Goal: Transaction & Acquisition: Purchase product/service

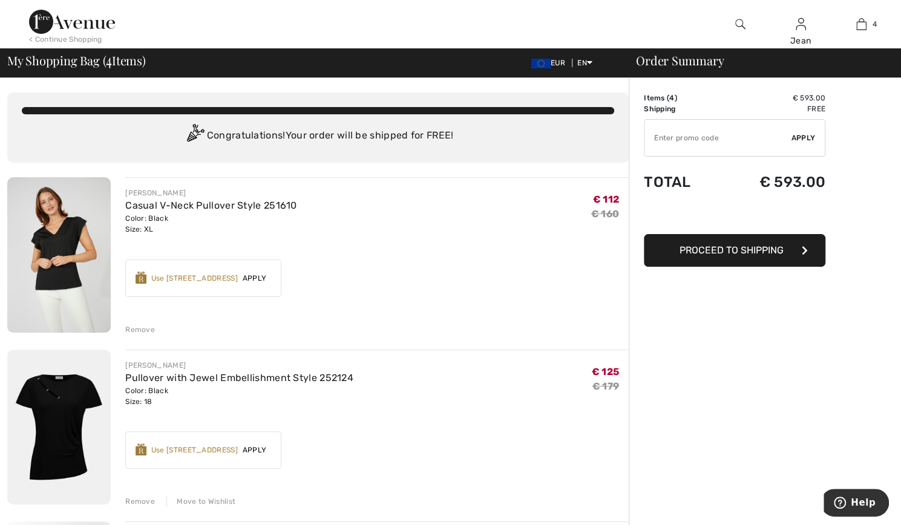
click at [150, 328] on div "Remove" at bounding box center [140, 329] width 30 height 11
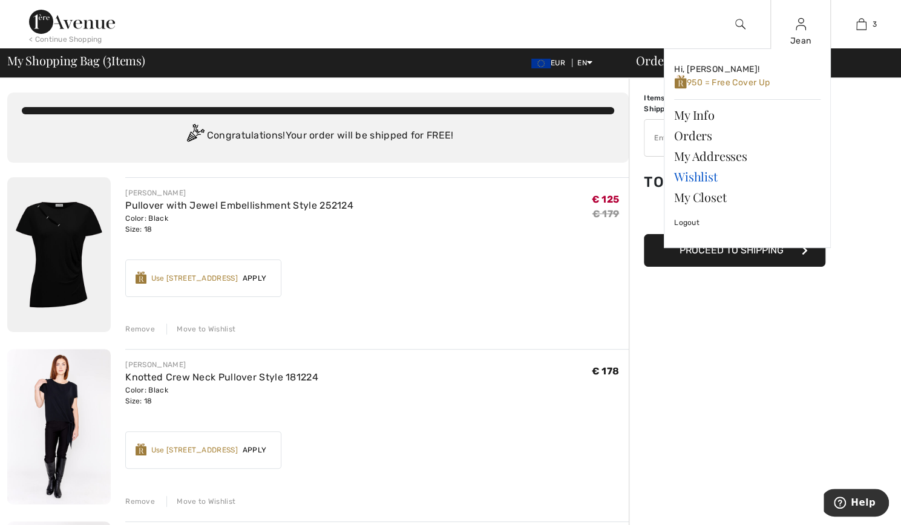
click at [703, 177] on link "Wishlist" at bounding box center [747, 176] width 146 height 21
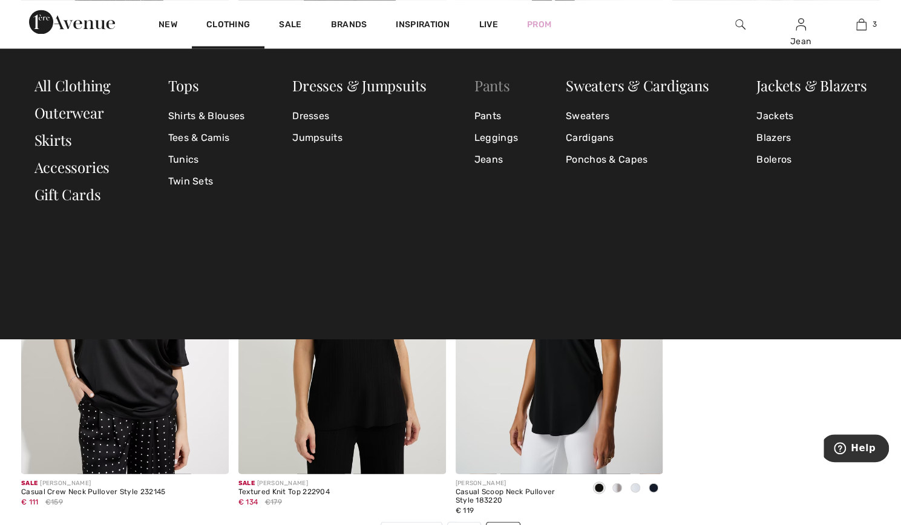
click at [493, 87] on link "Pants" at bounding box center [493, 84] width 36 height 19
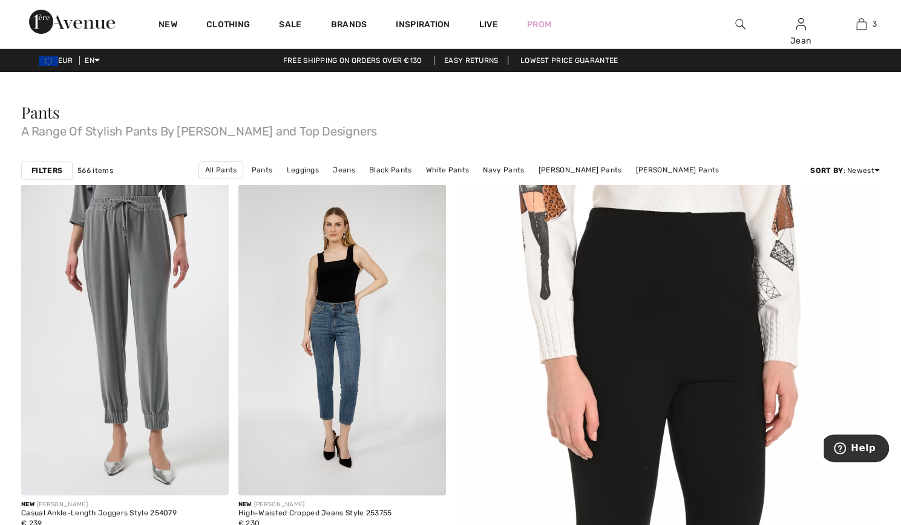
click at [47, 169] on strong "Filters" at bounding box center [46, 170] width 31 height 11
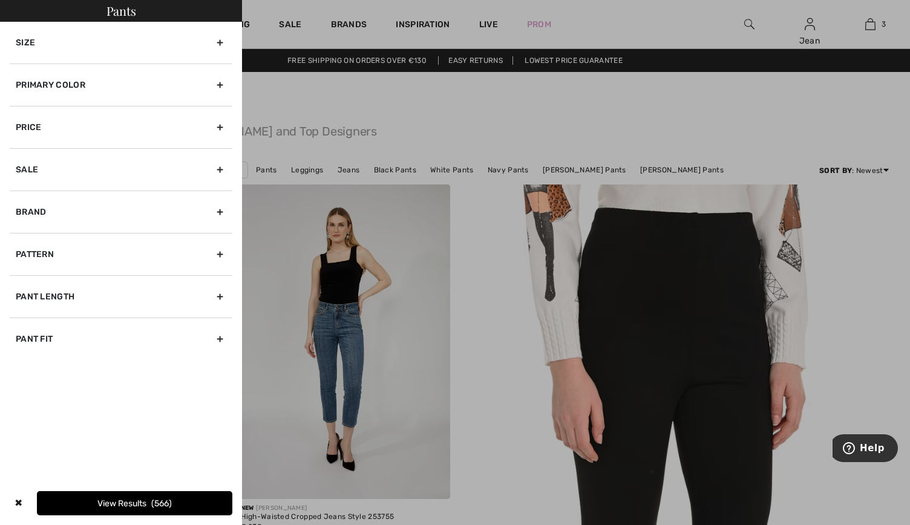
click at [222, 84] on div "Primary Color" at bounding box center [121, 85] width 223 height 42
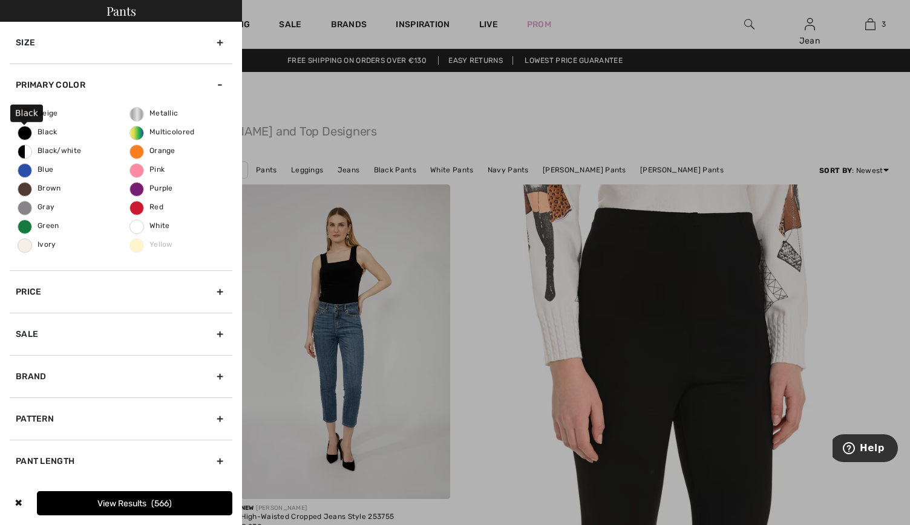
click at [48, 131] on span "Black" at bounding box center [37, 132] width 39 height 8
click at [0, 0] on input "Black" at bounding box center [0, 0] width 0 height 0
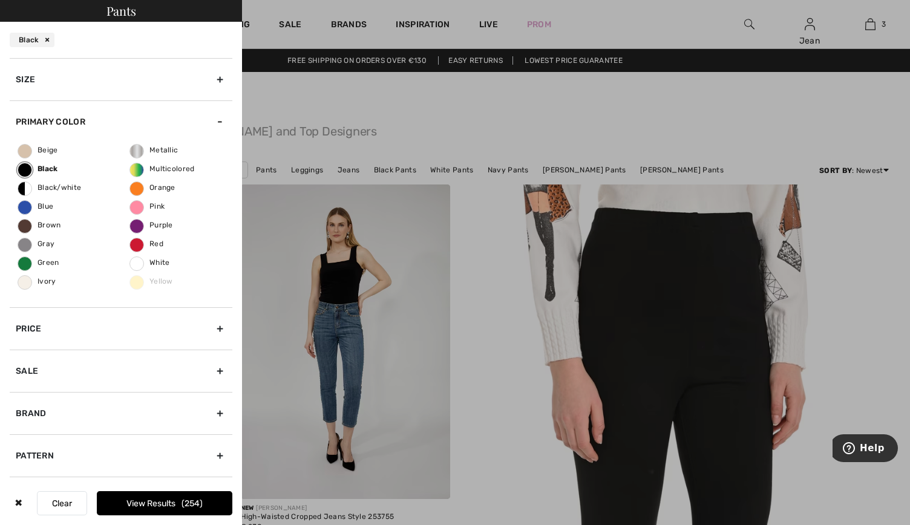
click at [212, 79] on div "Size" at bounding box center [121, 79] width 223 height 42
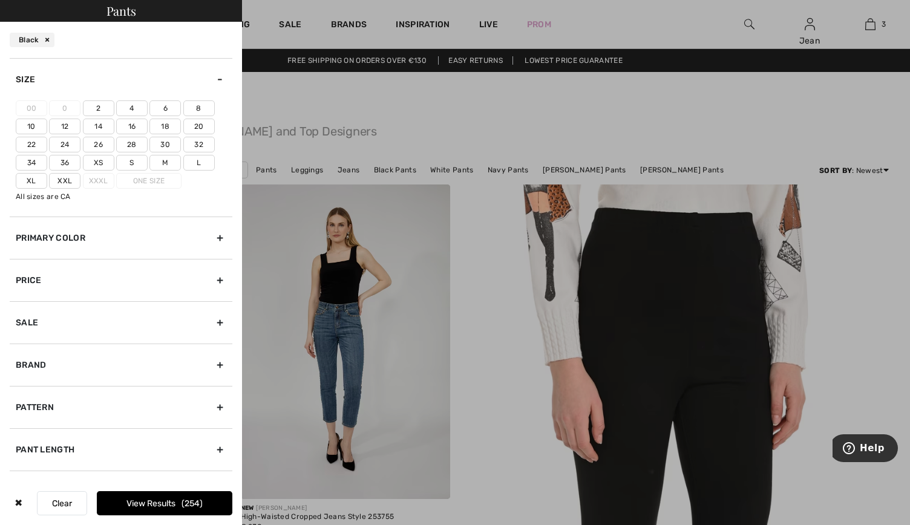
click at [131, 129] on label "16" at bounding box center [131, 127] width 31 height 16
click at [0, 0] on input"] "16" at bounding box center [0, 0] width 0 height 0
click at [162, 504] on button "View Results 96" at bounding box center [165, 504] width 136 height 24
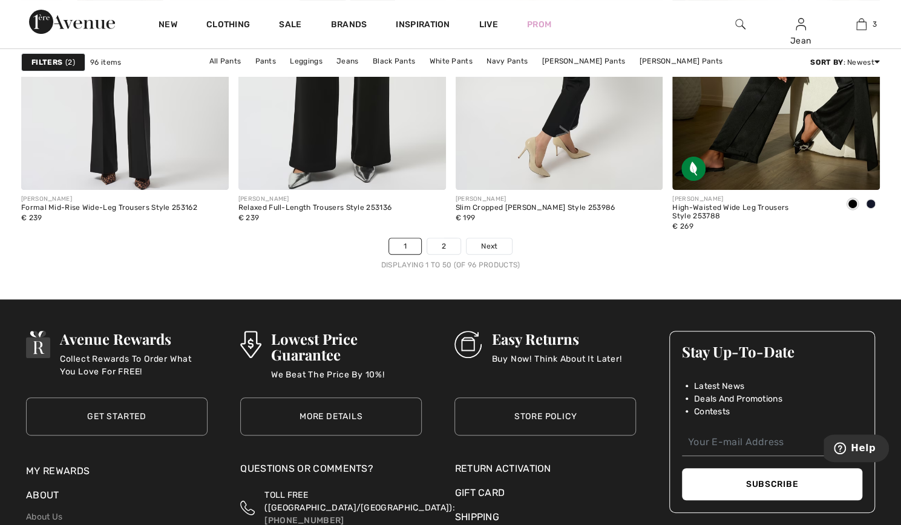
scroll to position [5556, 0]
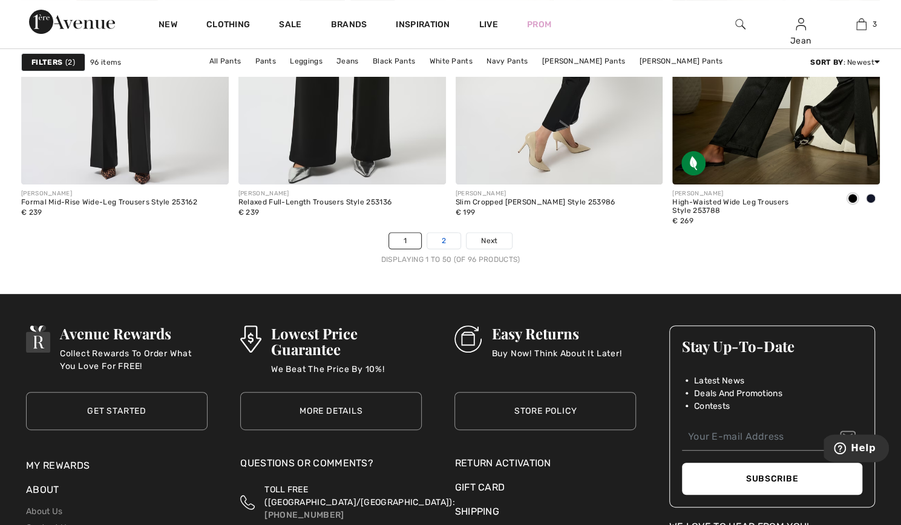
click at [446, 239] on link "2" at bounding box center [443, 241] width 33 height 16
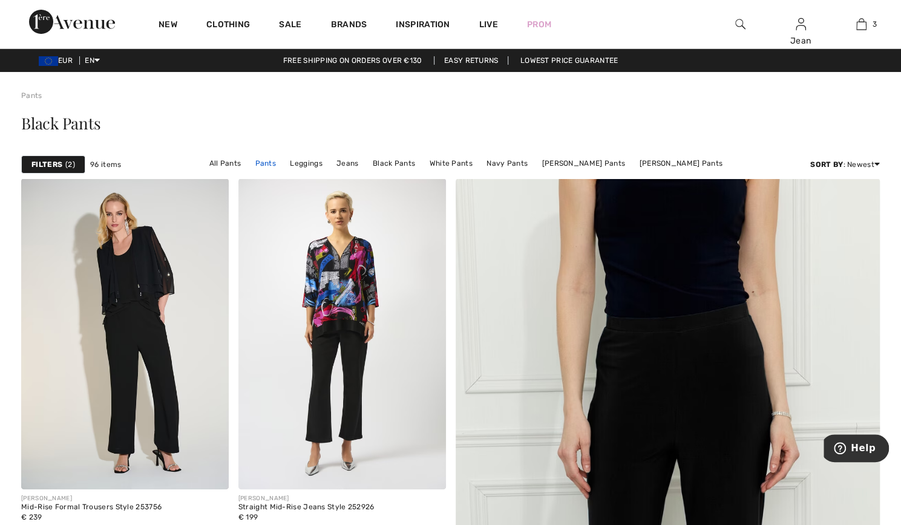
click at [276, 163] on link "Pants" at bounding box center [265, 164] width 33 height 16
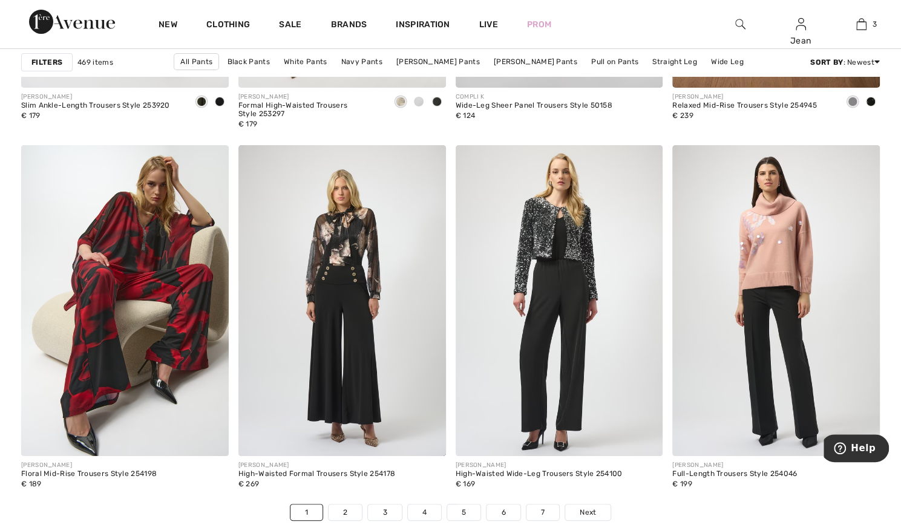
scroll to position [5330, 0]
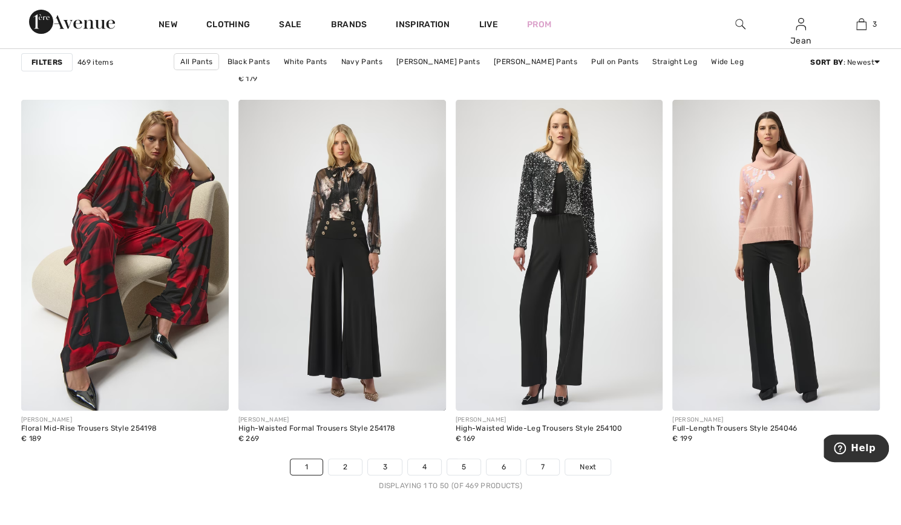
drag, startPoint x: 904, startPoint y: 32, endPoint x: 13, endPoint y: 22, distance: 891.7
click at [347, 468] on link "2" at bounding box center [345, 467] width 33 height 16
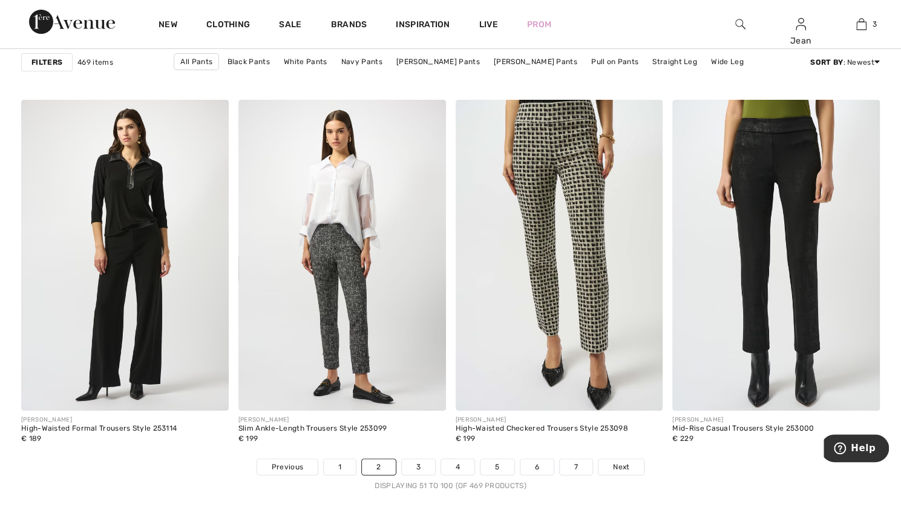
scroll to position [5426, 0]
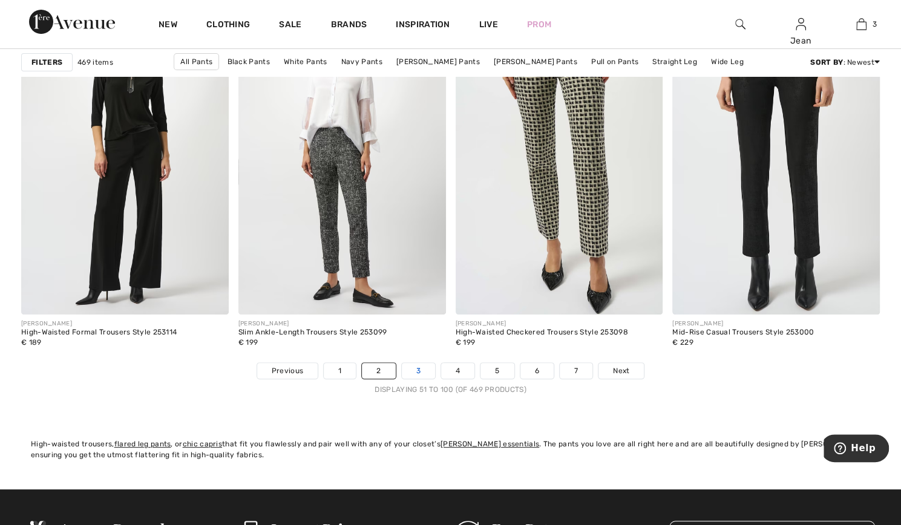
click at [422, 369] on link "3" at bounding box center [418, 371] width 33 height 16
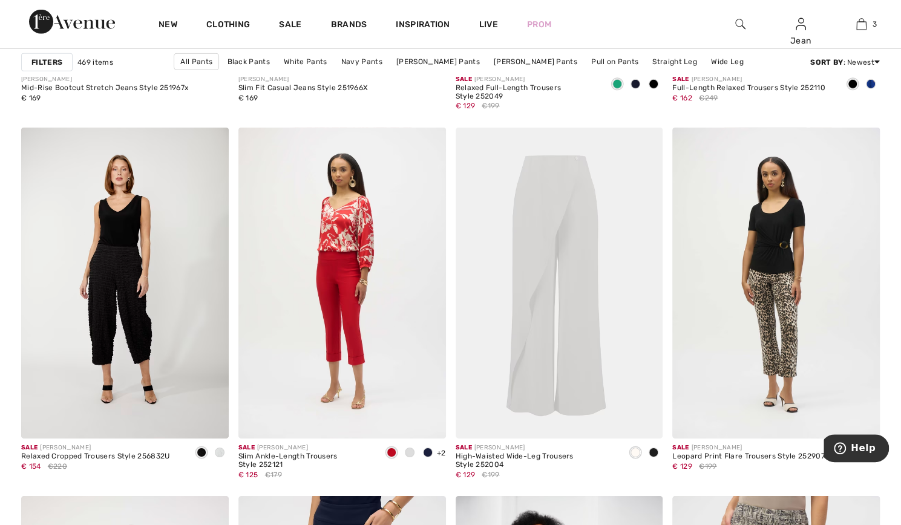
scroll to position [4939, 0]
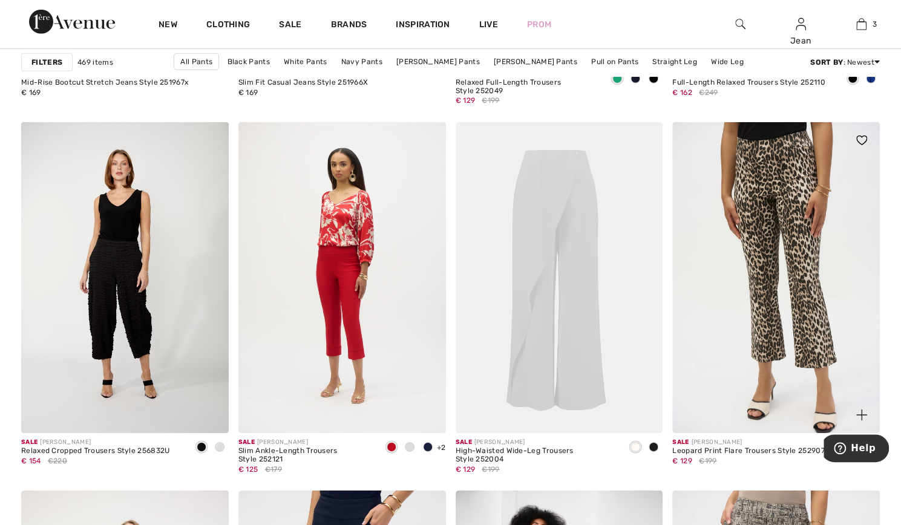
click at [820, 300] on img at bounding box center [777, 277] width 208 height 311
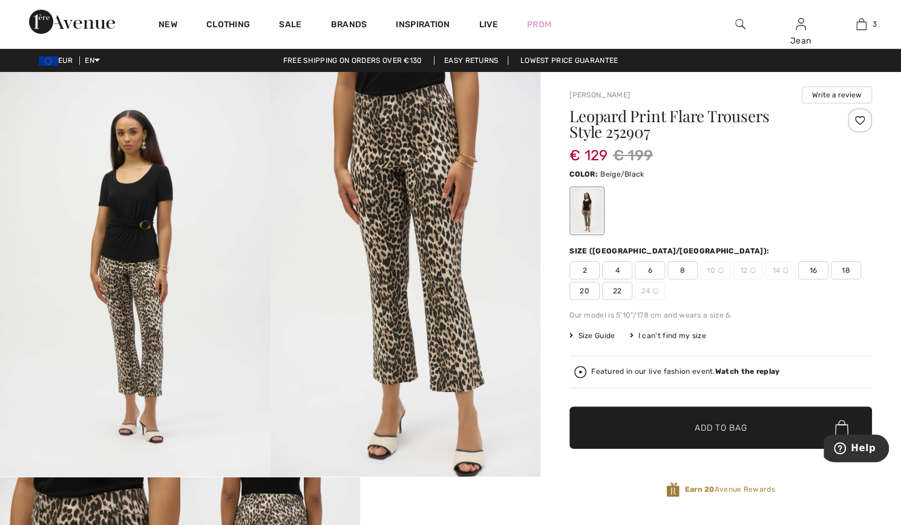
click at [814, 266] on span "16" at bounding box center [813, 270] width 30 height 18
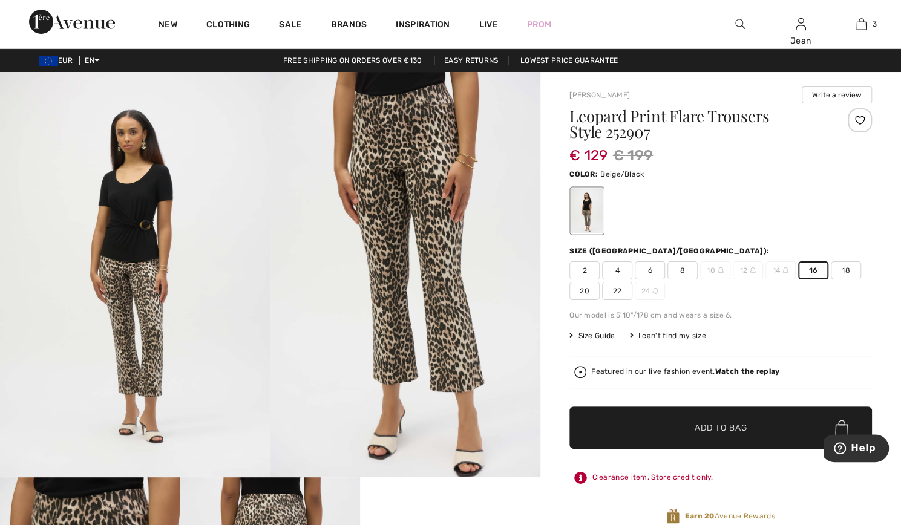
click at [719, 424] on span "Add to Bag" at bounding box center [721, 428] width 52 height 13
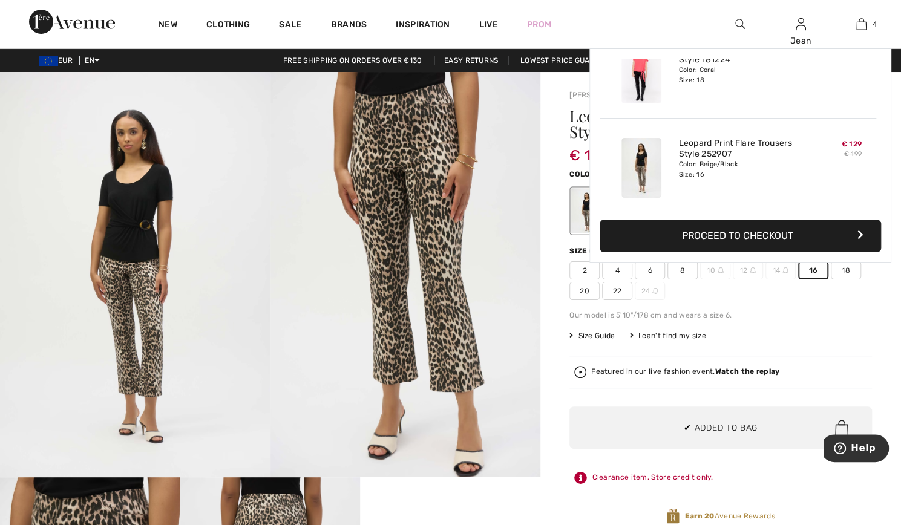
scroll to position [225, 0]
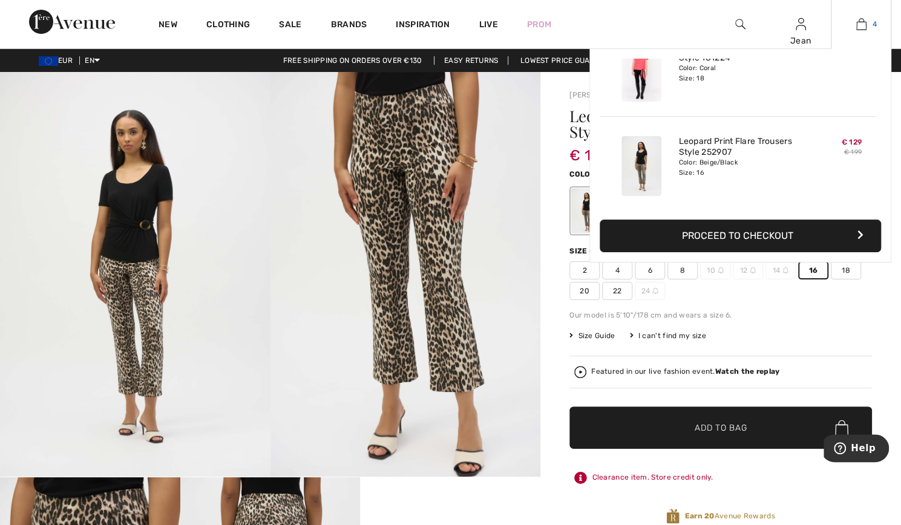
click at [861, 24] on img at bounding box center [862, 24] width 10 height 15
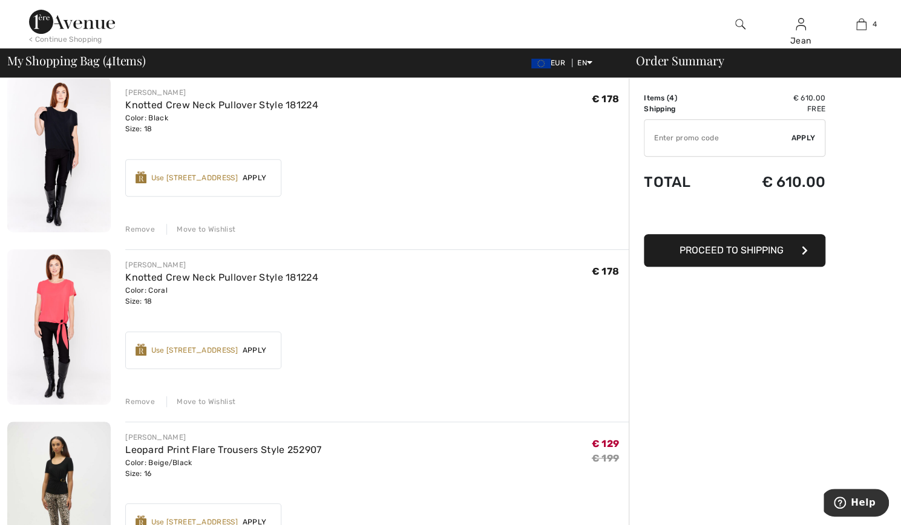
scroll to position [276, 0]
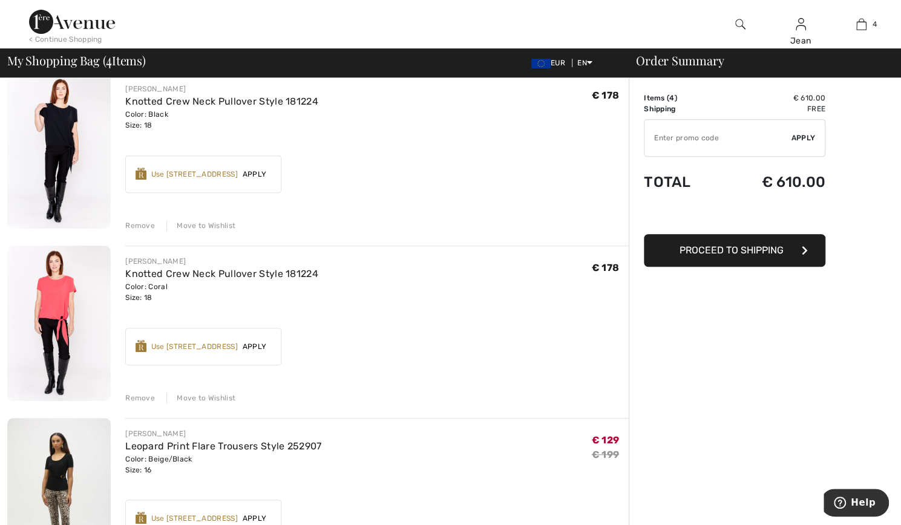
click at [258, 347] on span "Apply" at bounding box center [255, 346] width 34 height 11
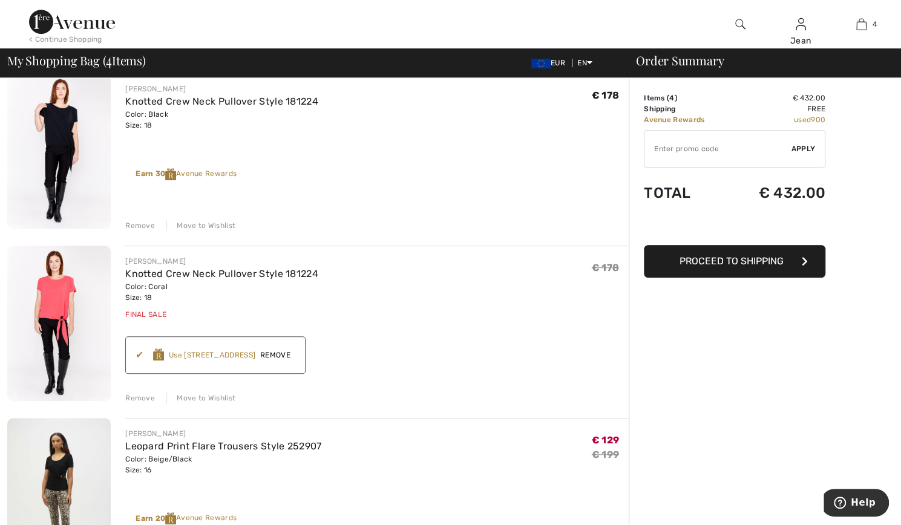
click at [776, 264] on span "Proceed to Shipping" at bounding box center [732, 261] width 104 height 12
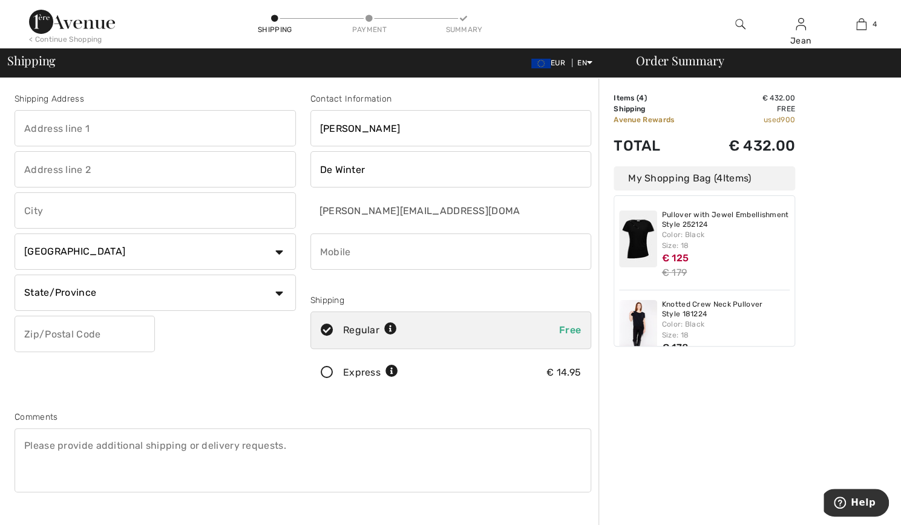
click at [331, 373] on icon at bounding box center [327, 373] width 32 height 13
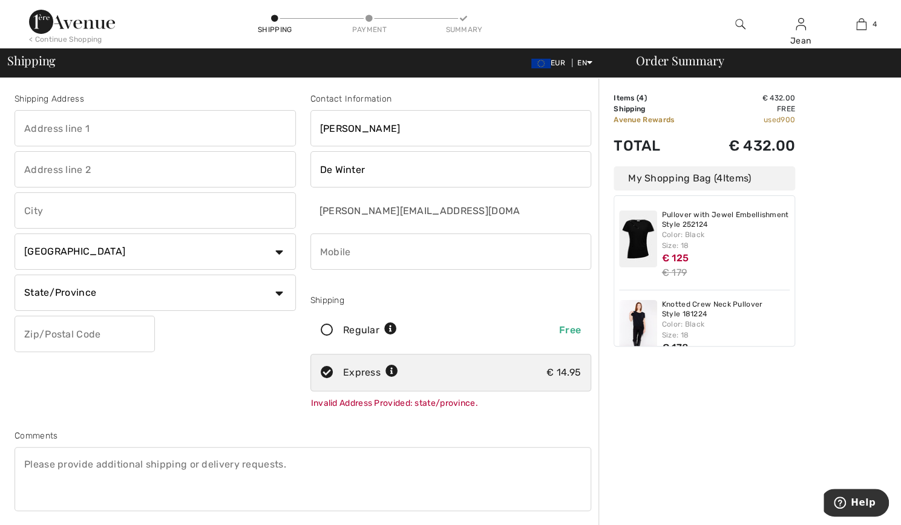
click at [25, 128] on input "text" at bounding box center [155, 128] width 281 height 36
type input "15 Villas de Tamarin"
click at [29, 169] on input "text" at bounding box center [155, 169] width 281 height 36
type input "Barachois"
click at [62, 210] on input "text" at bounding box center [155, 210] width 281 height 36
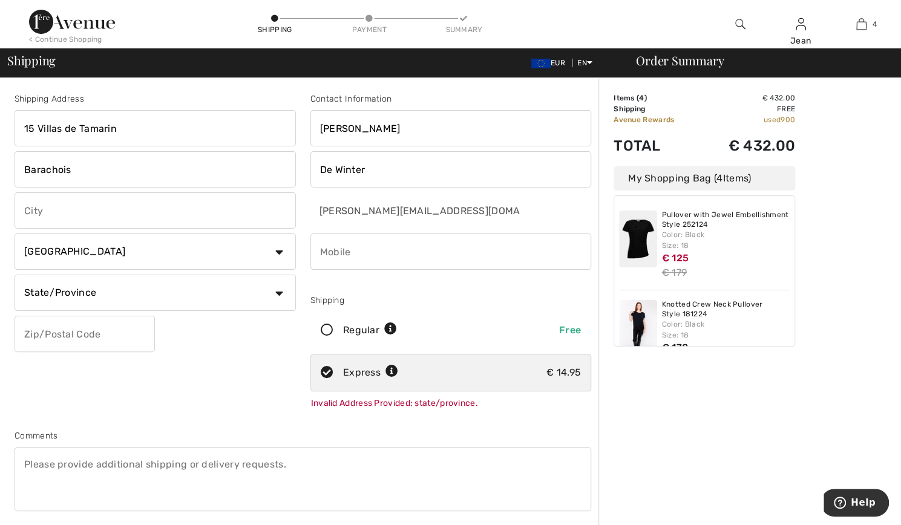
type input "Tamarin"
click at [281, 251] on select "Country [GEOGRAPHIC_DATA] [GEOGRAPHIC_DATA] [GEOGRAPHIC_DATA] [GEOGRAPHIC_DATA]…" at bounding box center [155, 252] width 281 height 36
select select "MU"
click at [15, 234] on select "Country [GEOGRAPHIC_DATA] [GEOGRAPHIC_DATA] [GEOGRAPHIC_DATA] [GEOGRAPHIC_DATA]…" at bounding box center [155, 252] width 281 height 36
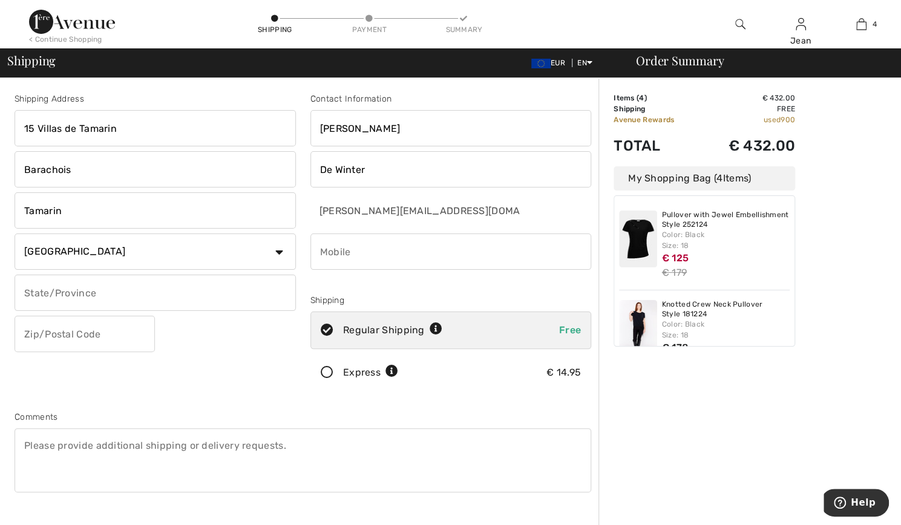
click at [103, 291] on input "text" at bounding box center [155, 293] width 281 height 36
type input "Black River"
click at [99, 329] on input "text" at bounding box center [85, 334] width 140 height 36
type input "90922"
click at [351, 126] on input "[PERSON_NAME]" at bounding box center [451, 128] width 281 height 36
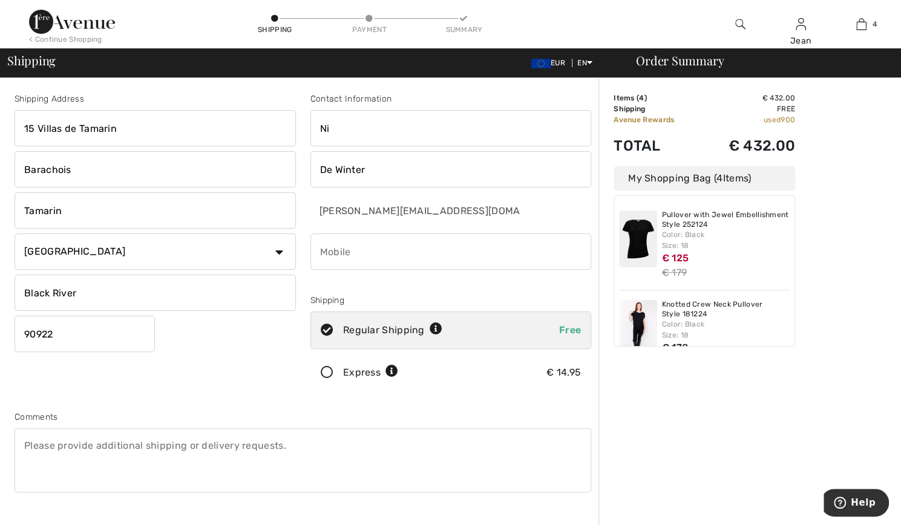
type input "N"
type input "Jean"
click at [375, 166] on input "De Winter" at bounding box center [451, 169] width 281 height 36
type input "D"
type input "[PERSON_NAME]"
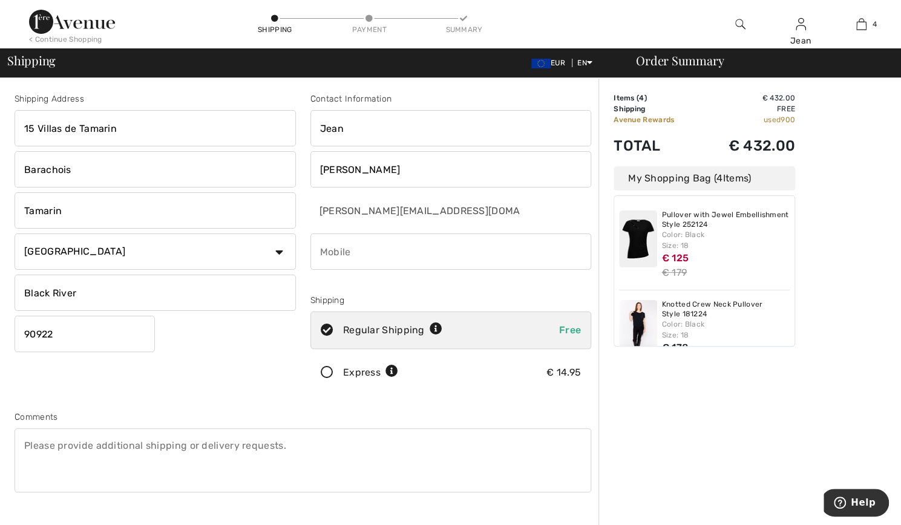
click at [358, 254] on input "phone" at bounding box center [451, 252] width 281 height 36
click at [320, 250] on input "phone" at bounding box center [451, 252] width 281 height 36
type input "23054286453"
click at [323, 373] on icon at bounding box center [327, 373] width 32 height 13
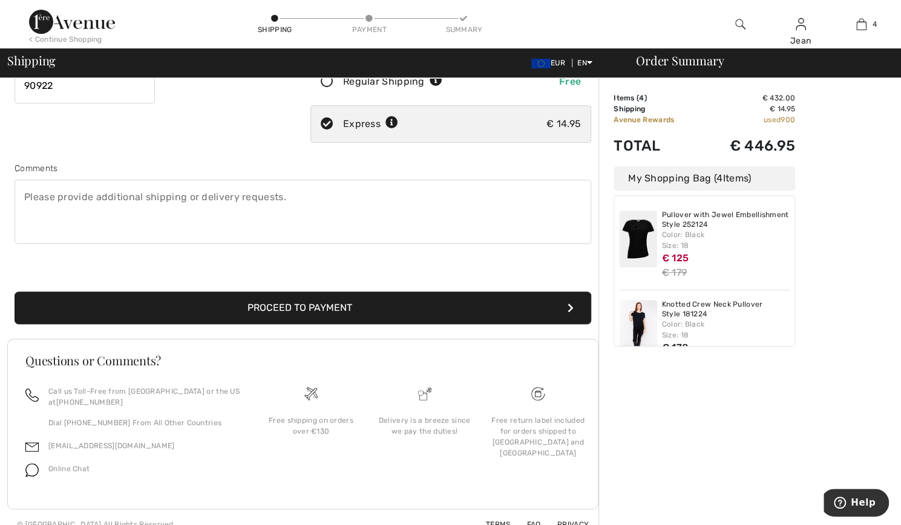
scroll to position [261, 0]
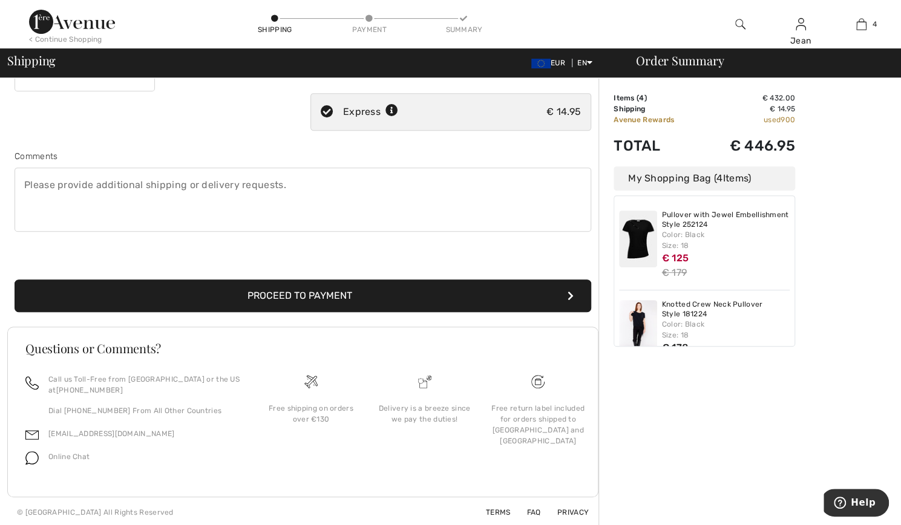
click at [395, 298] on button "Proceed to Payment" at bounding box center [303, 296] width 577 height 33
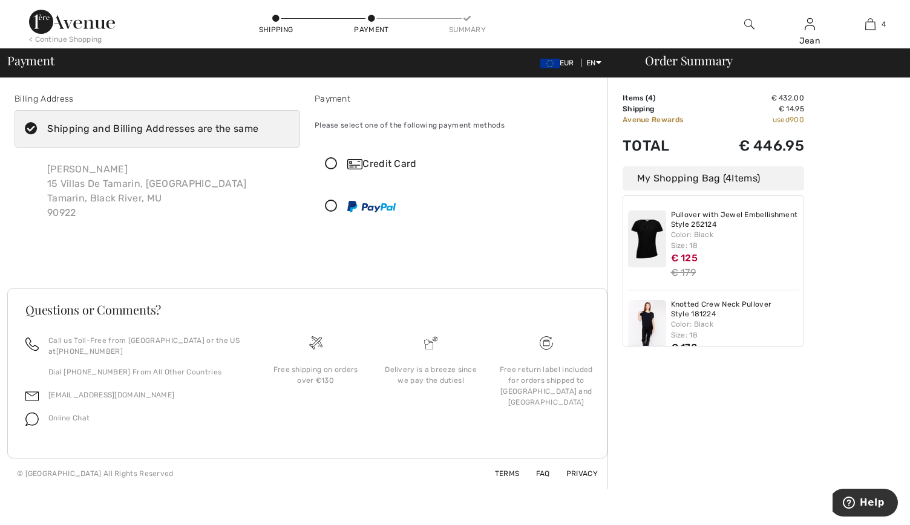
click at [329, 162] on icon at bounding box center [331, 164] width 32 height 13
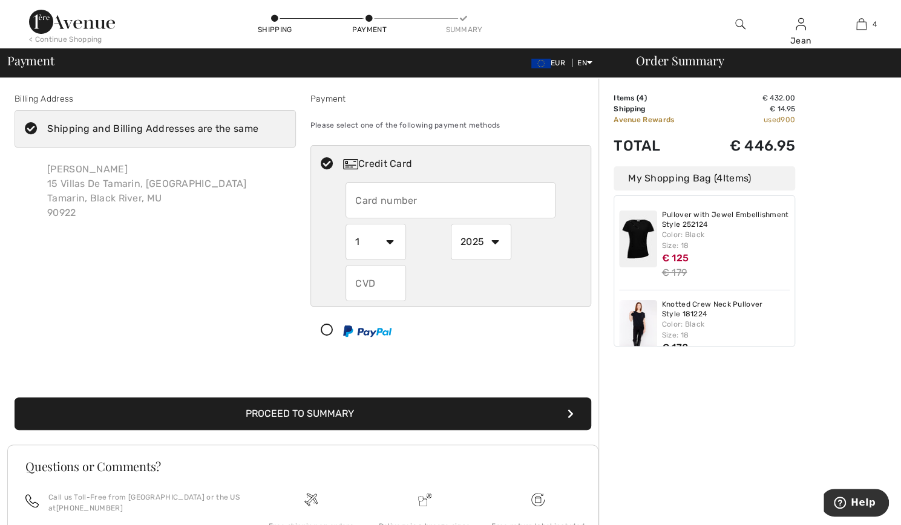
drag, startPoint x: 370, startPoint y: 205, endPoint x: 234, endPoint y: 271, distance: 151.6
click at [234, 271] on div "Billing Address Shipping and Billing Addresses are the same [PERSON_NAME] 15 Vi…" at bounding box center [155, 223] width 296 height 261
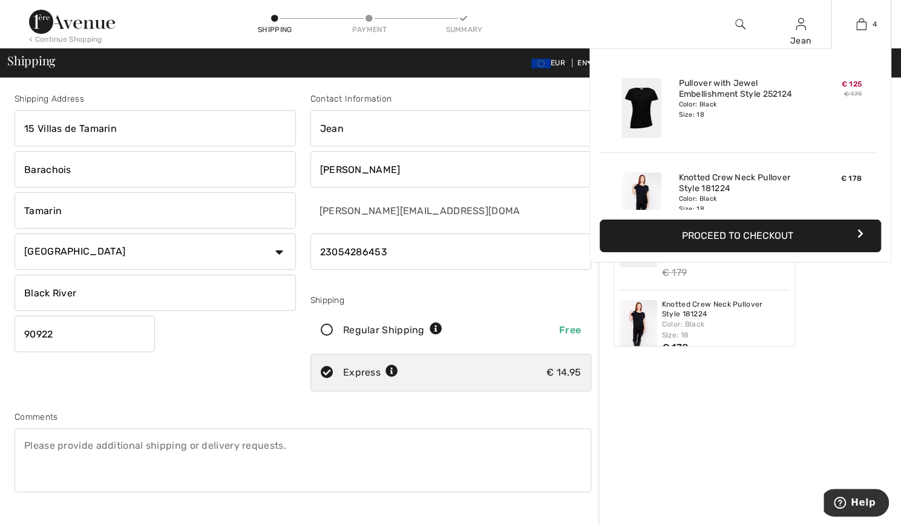
click at [811, 133] on div "€ 125 € 179" at bounding box center [835, 108] width 64 height 70
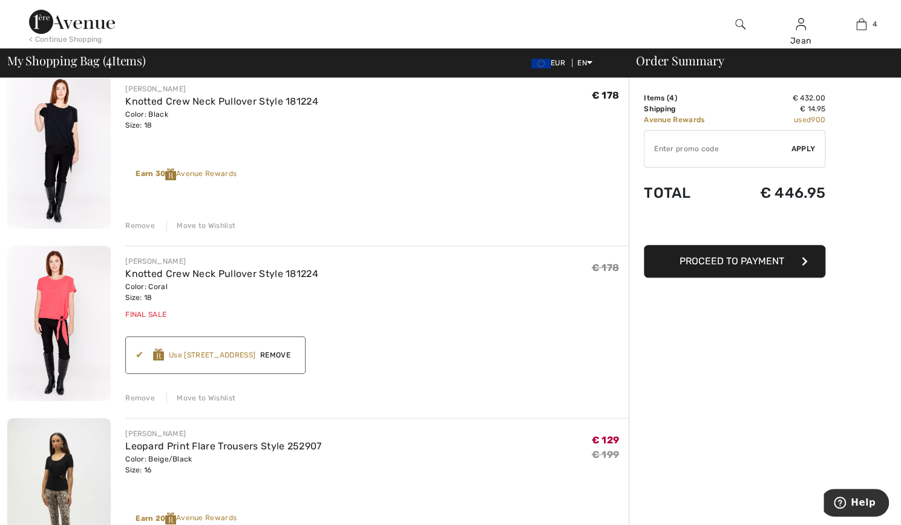
click at [284, 355] on span "Remove" at bounding box center [275, 355] width 40 height 11
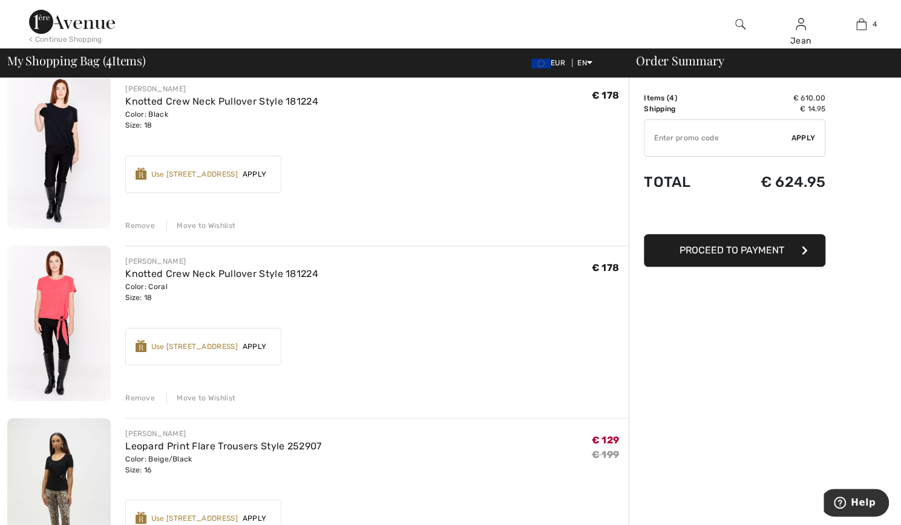
click at [145, 396] on div "Remove" at bounding box center [140, 398] width 30 height 11
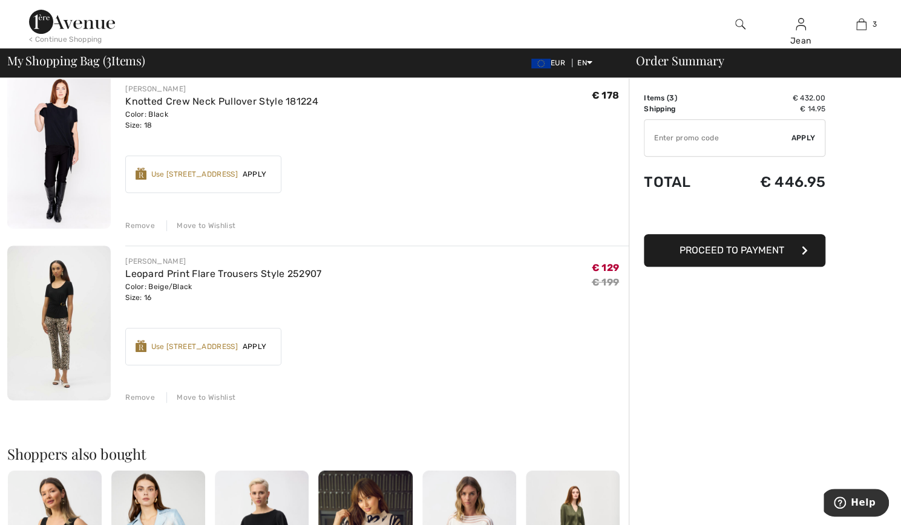
click at [230, 173] on div "Use 900 Avenue Rewards" at bounding box center [194, 174] width 87 height 11
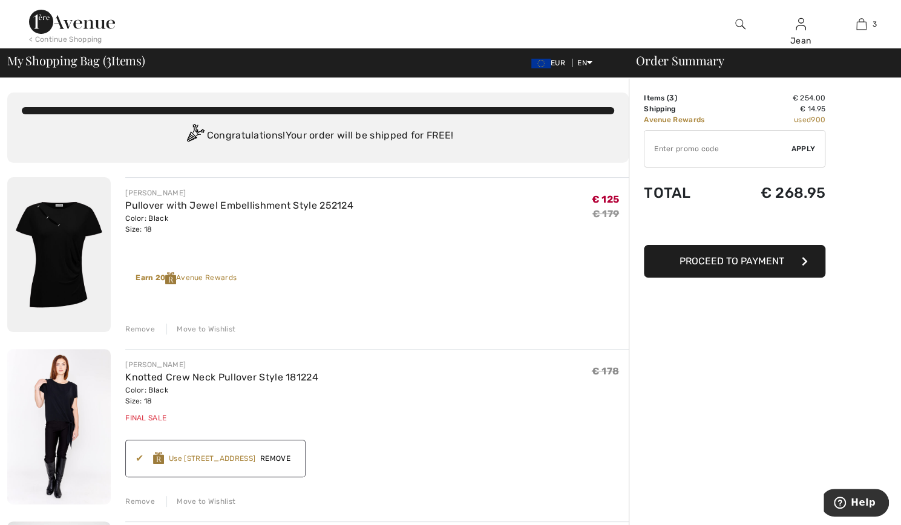
click at [68, 237] on img at bounding box center [59, 254] width 104 height 155
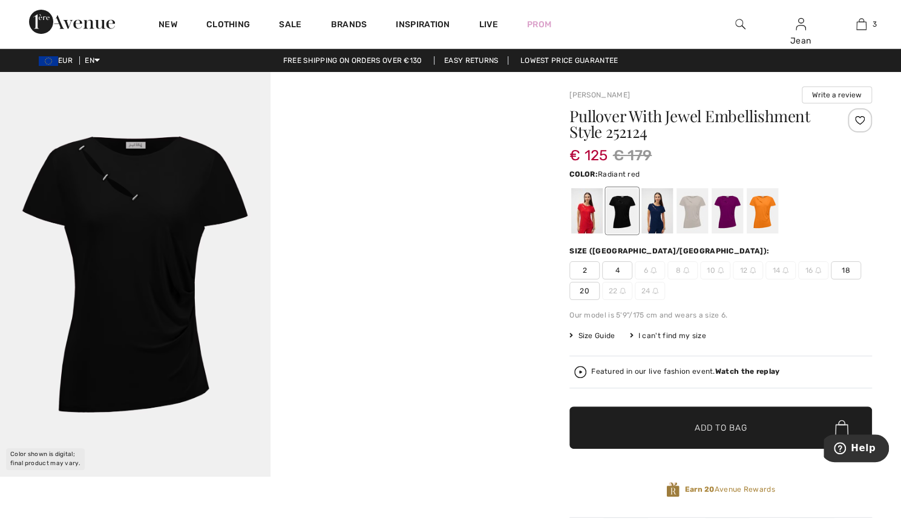
click at [585, 215] on div at bounding box center [586, 210] width 31 height 45
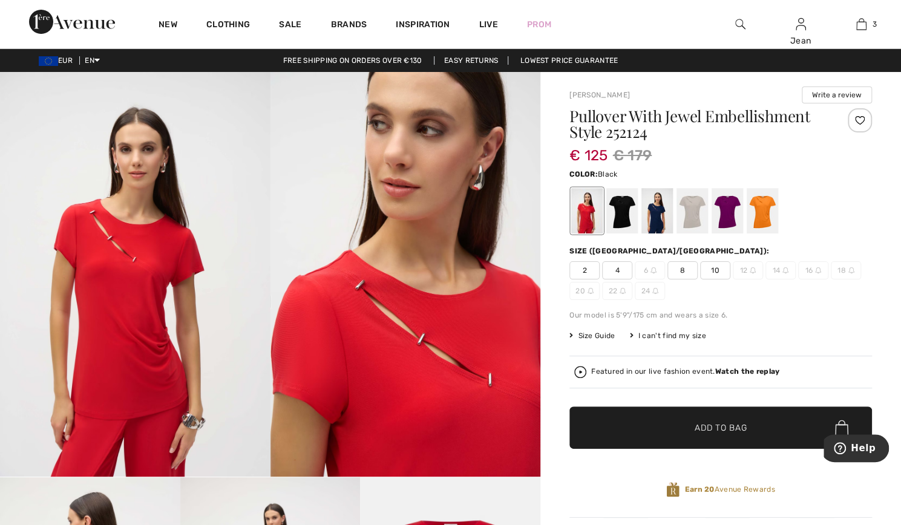
click at [622, 219] on div at bounding box center [622, 210] width 31 height 45
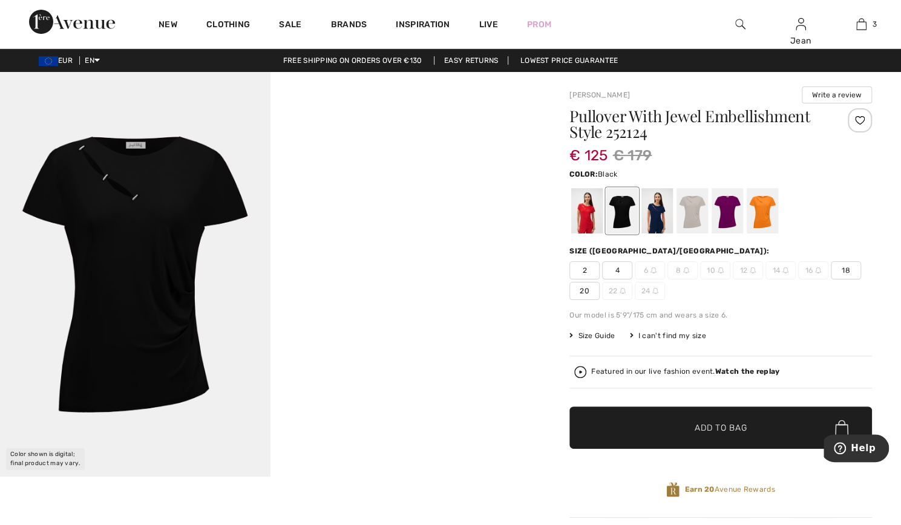
click at [843, 265] on span "18" at bounding box center [846, 270] width 30 height 18
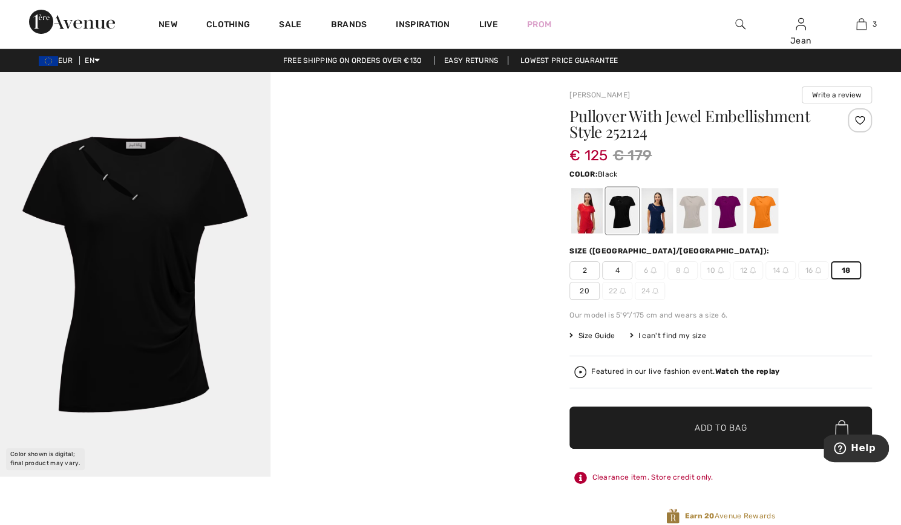
click at [714, 429] on span "Add to Bag" at bounding box center [721, 428] width 52 height 13
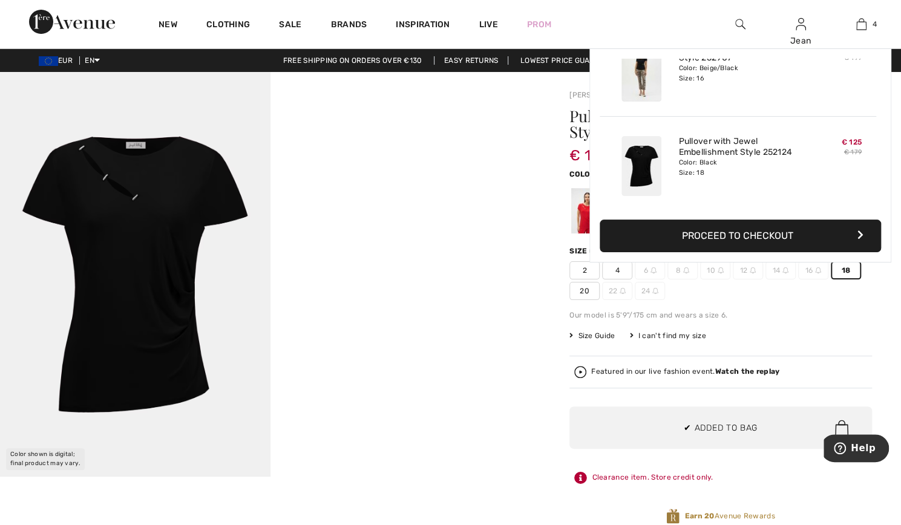
scroll to position [225, 0]
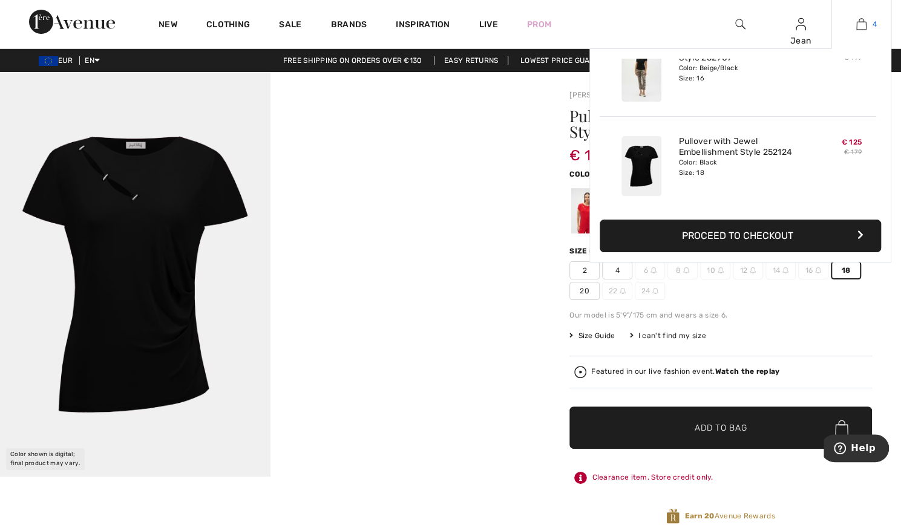
click at [861, 24] on img at bounding box center [862, 24] width 10 height 15
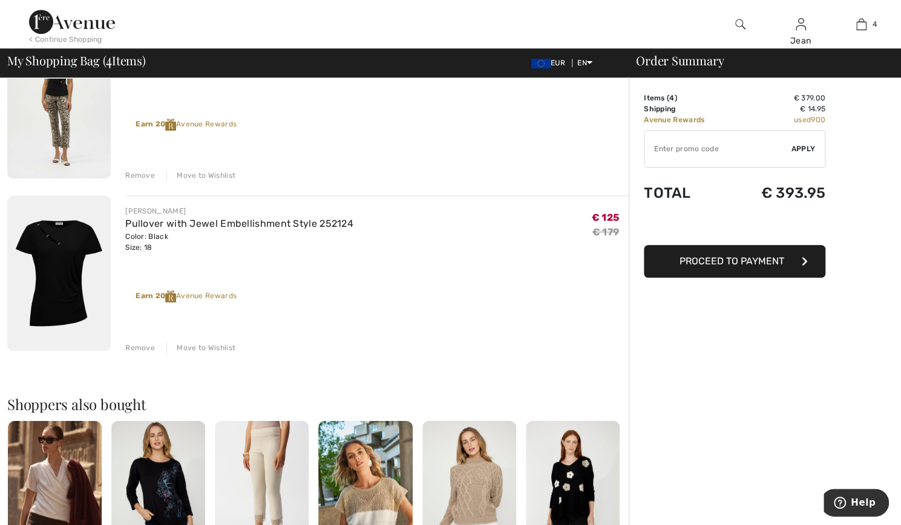
scroll to position [504, 0]
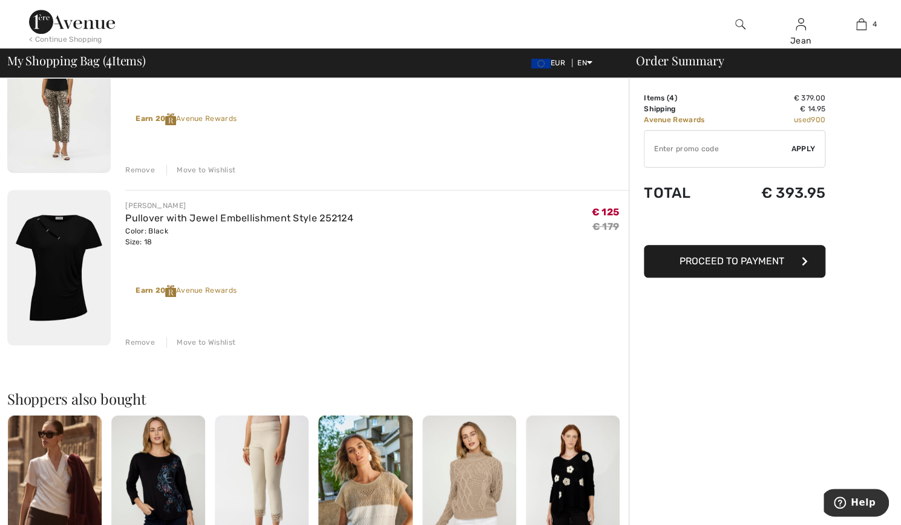
click at [150, 341] on div "Remove" at bounding box center [140, 342] width 30 height 11
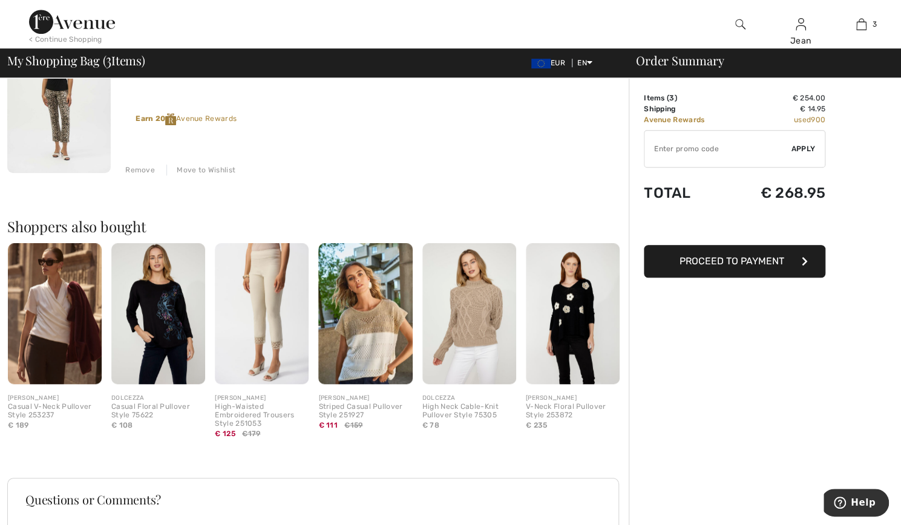
click at [72, 116] on img at bounding box center [59, 95] width 104 height 155
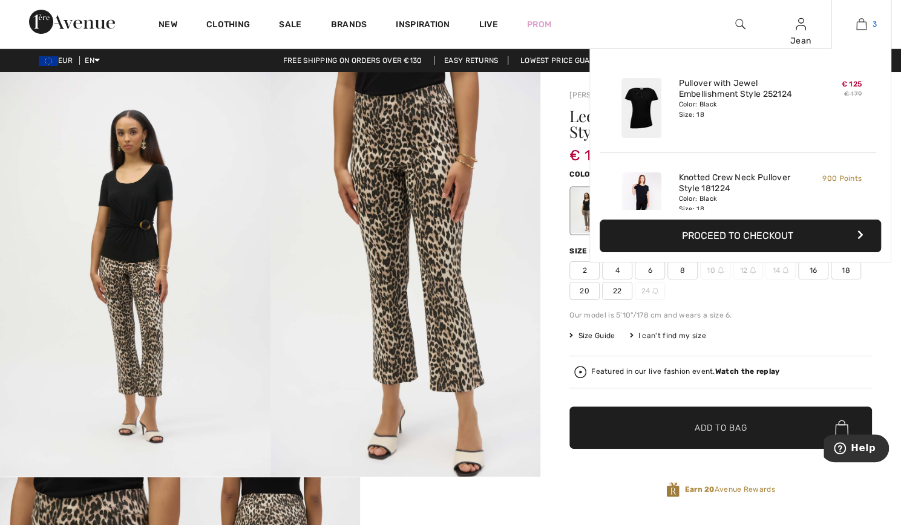
click at [863, 24] on img at bounding box center [862, 24] width 10 height 15
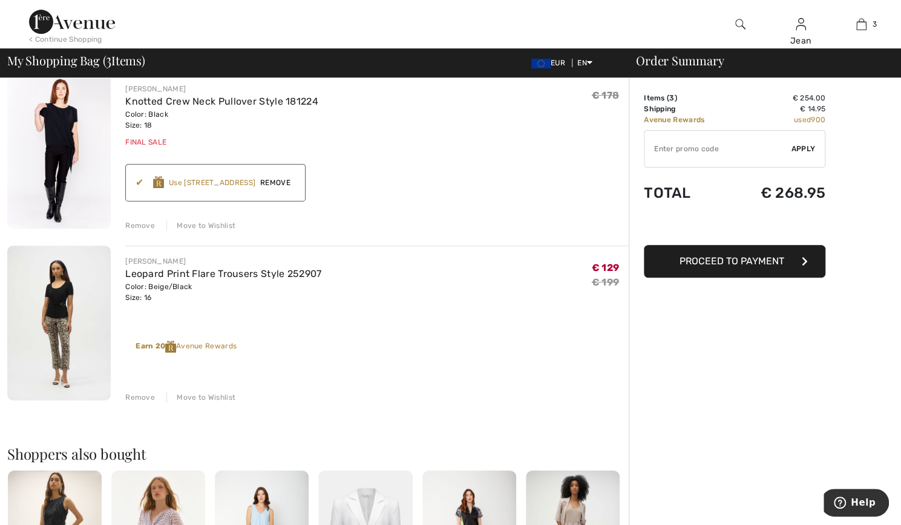
scroll to position [288, 0]
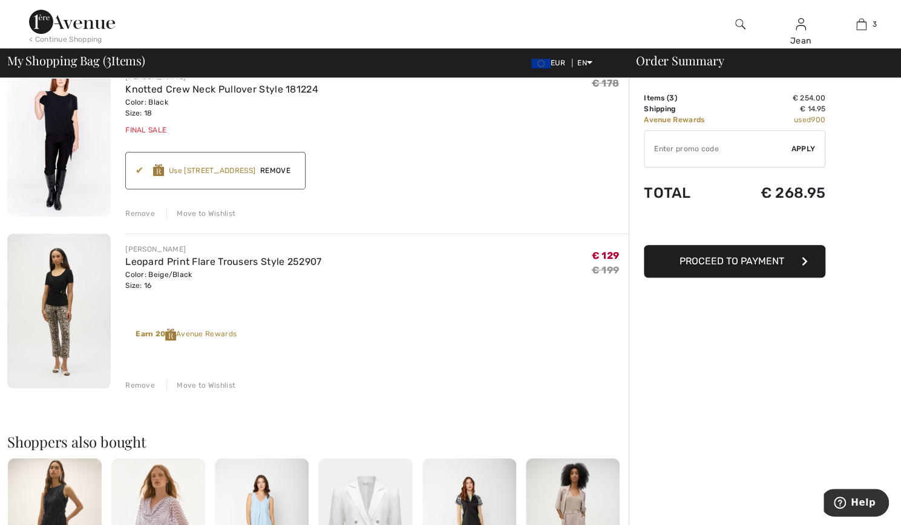
click at [754, 261] on span "Proceed to Payment" at bounding box center [732, 261] width 105 height 12
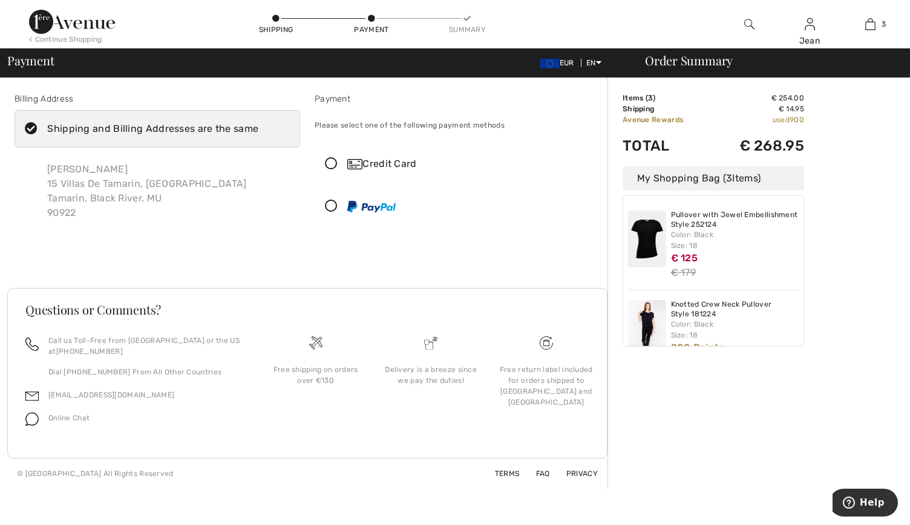
click at [327, 162] on icon at bounding box center [331, 164] width 32 height 13
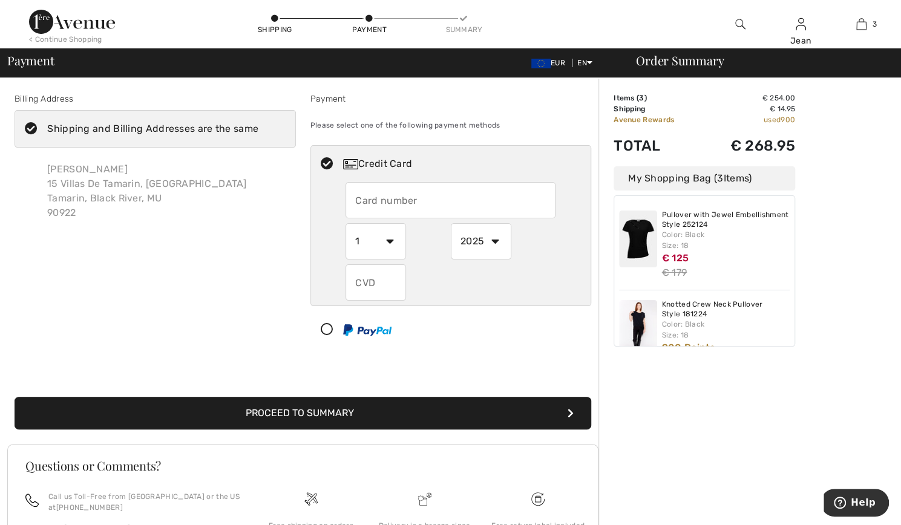
click at [372, 203] on input "text" at bounding box center [451, 200] width 210 height 36
type input "5421553302007842"
click at [391, 239] on select "1 2 3 4 5 6 7 8 9 10 11 12" at bounding box center [376, 241] width 61 height 36
select select "9"
click at [346, 223] on select "1 2 3 4 5 6 7 8 9 10 11 12" at bounding box center [376, 241] width 61 height 36
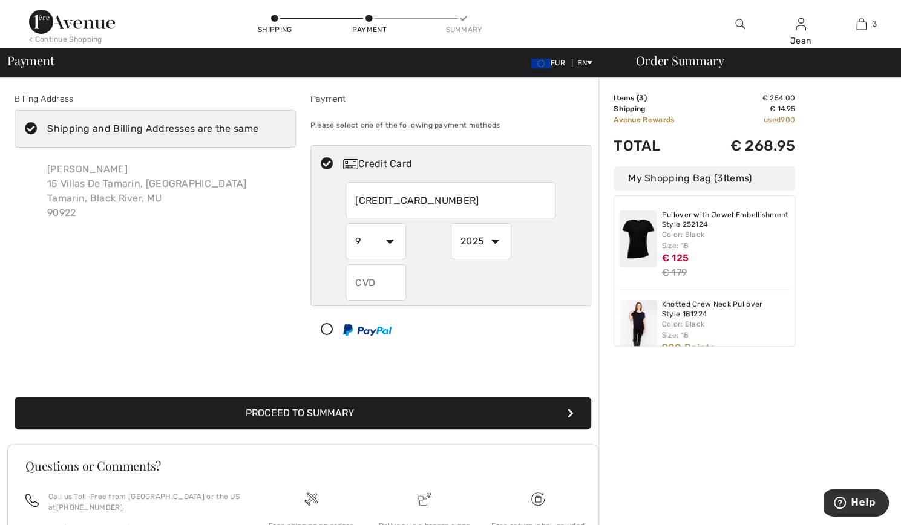
click at [494, 242] on select "2025 2026 2027 2028 2029 2030 2031 2032 2033 2034 2035" at bounding box center [481, 241] width 61 height 36
select select "2027"
click at [451, 223] on select "2025 2026 2027 2028 2029 2030 2031 2032 2033 2034 2035" at bounding box center [481, 241] width 61 height 36
click at [391, 412] on button "Proceed to Summary" at bounding box center [303, 413] width 577 height 33
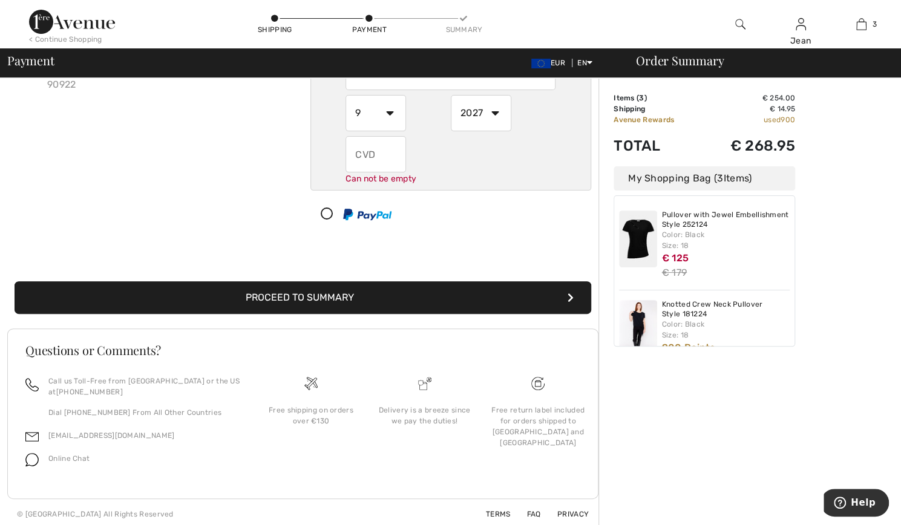
scroll to position [131, 0]
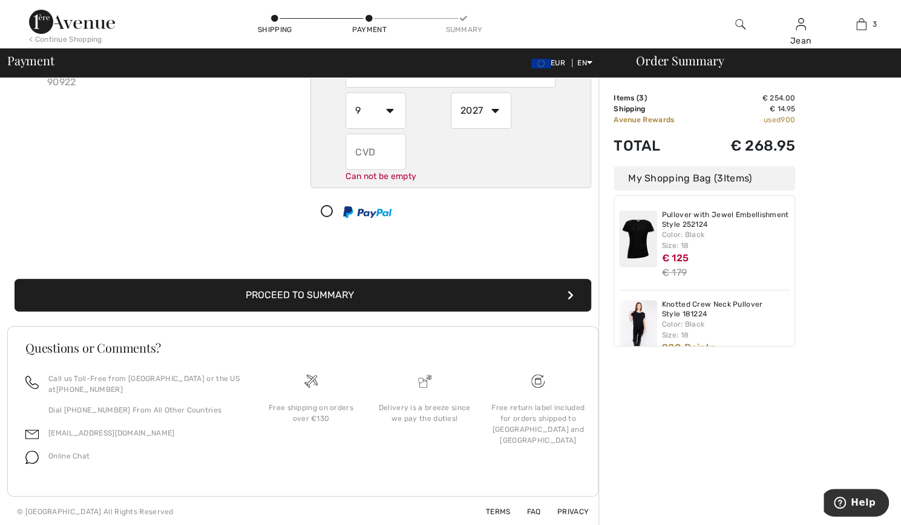
click at [384, 153] on input "text" at bounding box center [376, 152] width 61 height 36
type input "658"
click at [346, 289] on button "Proceed to Summary" at bounding box center [303, 295] width 577 height 33
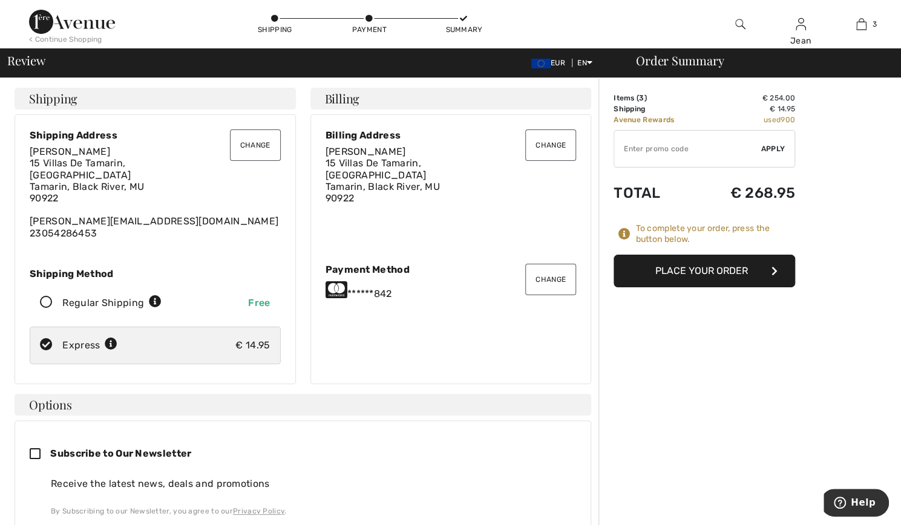
click at [723, 269] on button "Place Your Order" at bounding box center [705, 271] width 182 height 33
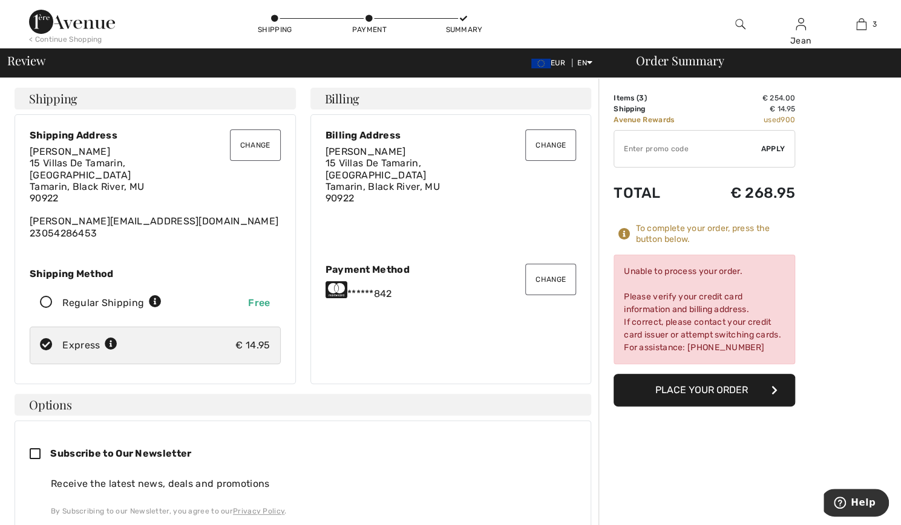
click at [548, 269] on button "Change" at bounding box center [550, 279] width 51 height 31
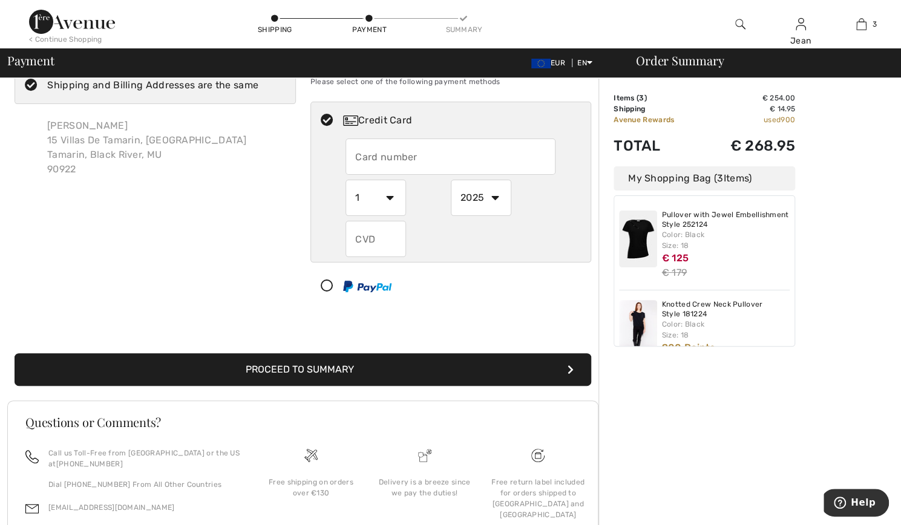
click at [375, 158] on input "text" at bounding box center [451, 157] width 210 height 36
radio input "true"
type input "5221266464165413"
click at [389, 199] on select "1 2 3 4 5 6 7 8 9 10 11 12" at bounding box center [376, 198] width 61 height 36
radio input "true"
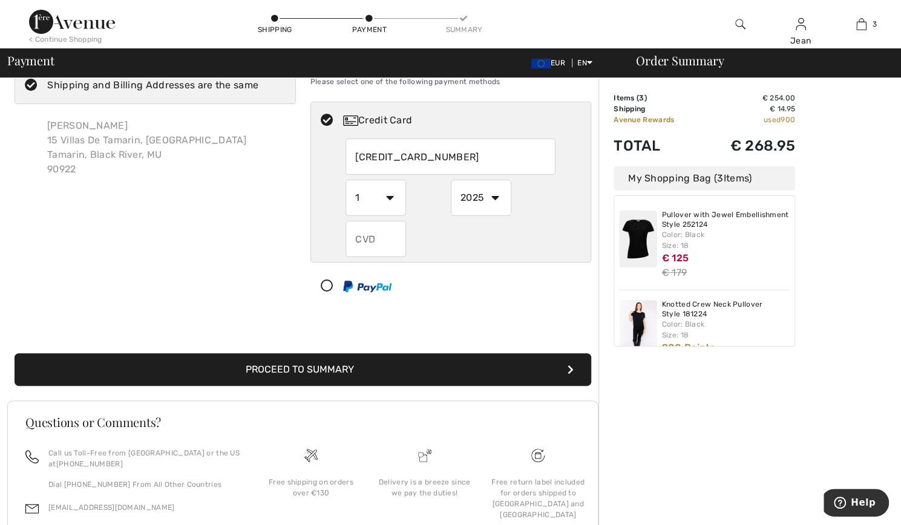
select select "8"
click at [346, 180] on select "1 2 3 4 5 6 7 8 9 10 11 12" at bounding box center [376, 198] width 61 height 36
click at [494, 197] on select "2025 2026 2027 2028 2029 2030 2031 2032 2033 2034 2035" at bounding box center [481, 198] width 61 height 36
radio input "true"
select select "2027"
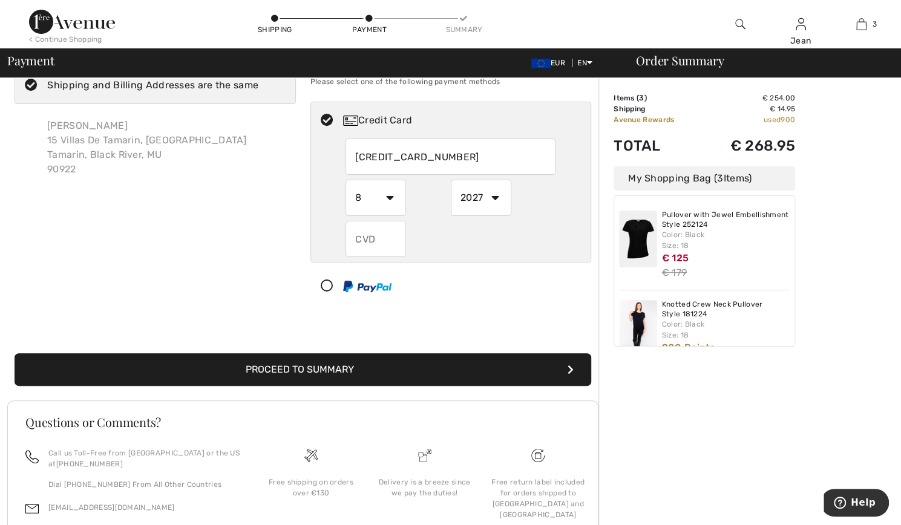
click at [451, 180] on select "2025 2026 2027 2028 2029 2030 2031 2032 2033 2034 2035" at bounding box center [481, 198] width 61 height 36
click at [384, 240] on input "text" at bounding box center [376, 239] width 61 height 36
radio input "true"
type input "674"
click at [501, 363] on button "Proceed to Summary" at bounding box center [303, 370] width 577 height 33
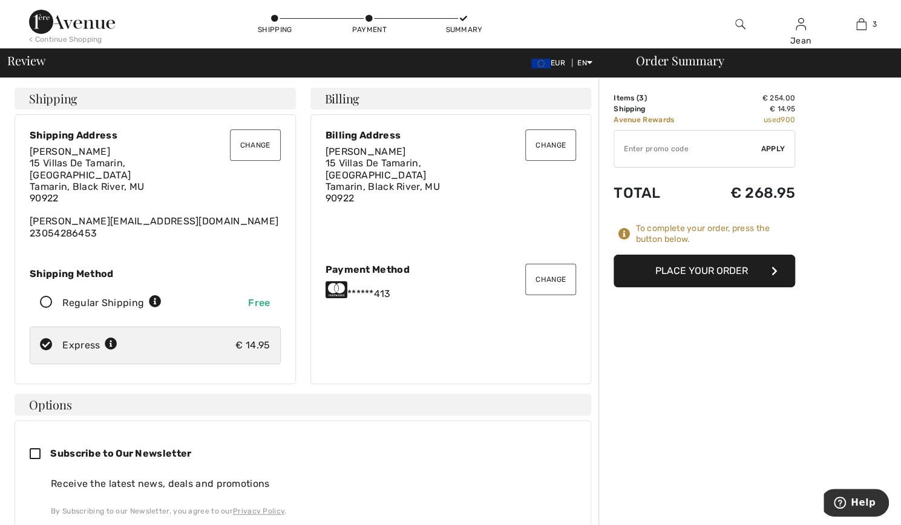
click at [726, 269] on button "Place Your Order" at bounding box center [705, 271] width 182 height 33
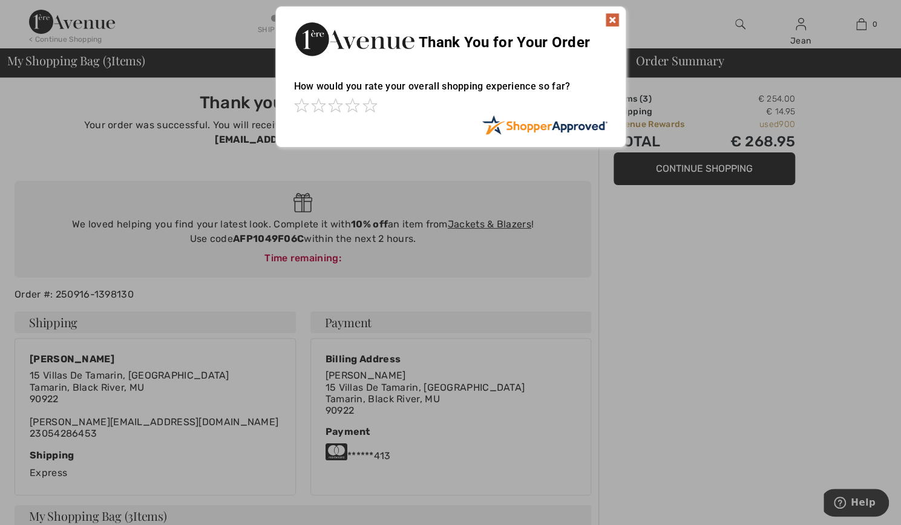
click at [614, 15] on img at bounding box center [612, 20] width 15 height 15
